Goal: Information Seeking & Learning: Compare options

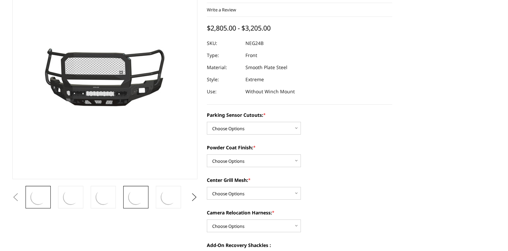
scroll to position [101, 0]
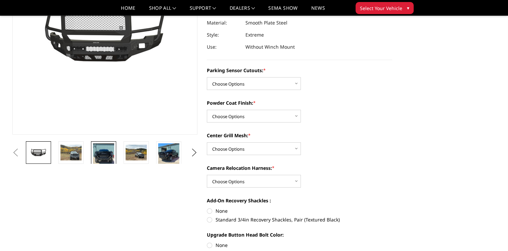
click at [97, 154] on img at bounding box center [103, 158] width 21 height 28
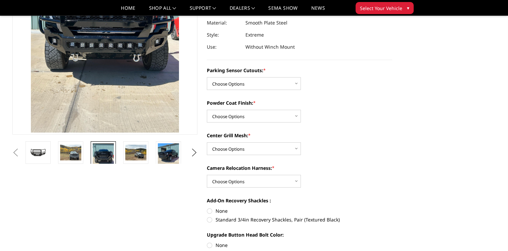
scroll to position [41, 0]
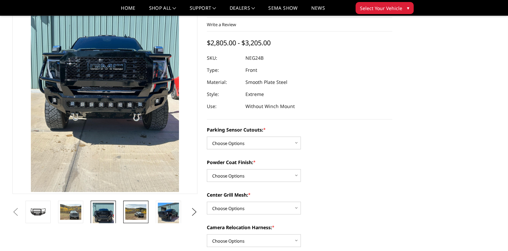
click at [142, 218] on img at bounding box center [135, 212] width 21 height 16
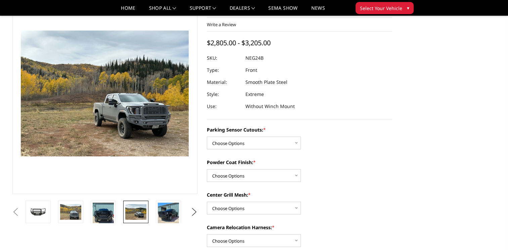
scroll to position [77, 0]
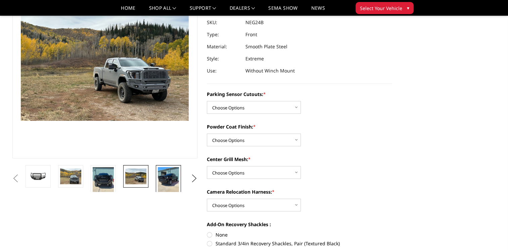
click at [167, 179] on img at bounding box center [168, 181] width 21 height 28
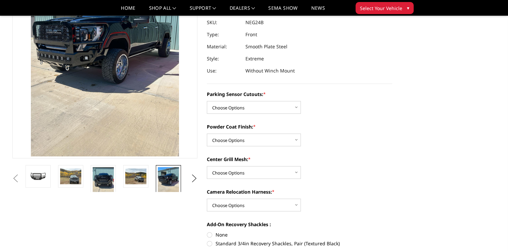
scroll to position [41, 0]
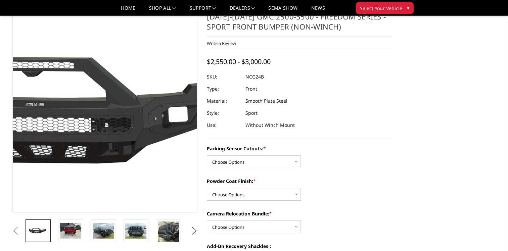
scroll to position [67, 0]
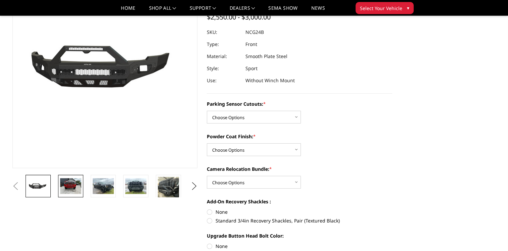
click at [78, 189] on img at bounding box center [70, 186] width 21 height 16
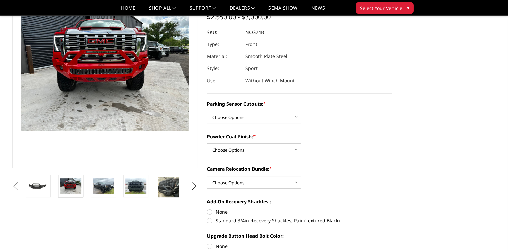
scroll to position [43, 0]
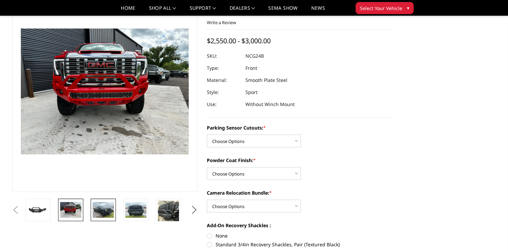
click at [97, 208] on img at bounding box center [103, 210] width 21 height 16
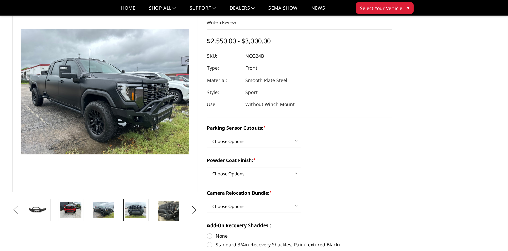
click at [134, 208] on img at bounding box center [135, 210] width 21 height 16
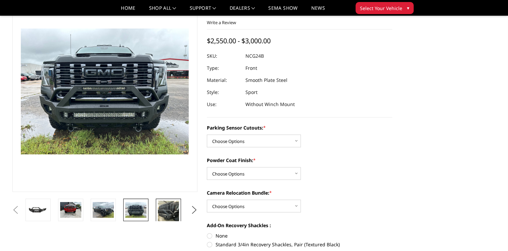
click at [157, 210] on link at bounding box center [168, 215] width 25 height 32
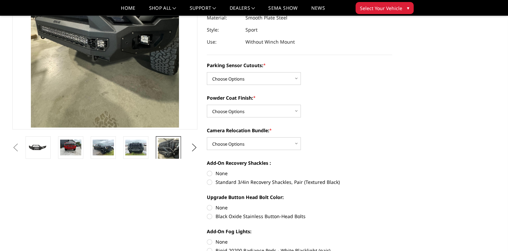
scroll to position [109, 0]
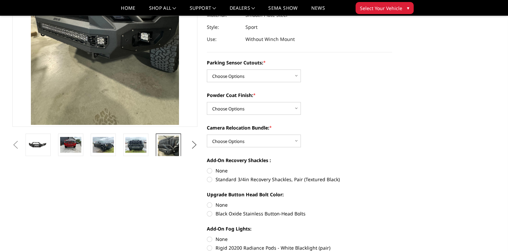
click at [194, 146] on button "Next" at bounding box center [194, 145] width 10 height 10
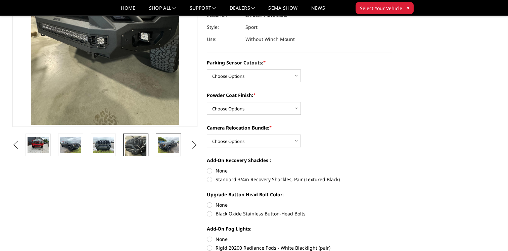
click at [173, 146] on img at bounding box center [168, 145] width 21 height 16
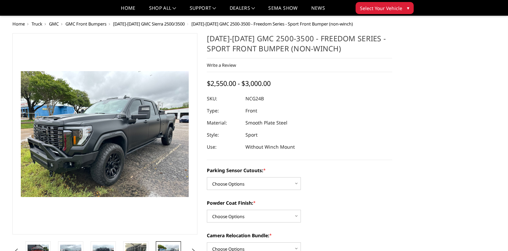
scroll to position [0, 0]
